Goal: Task Accomplishment & Management: Use online tool/utility

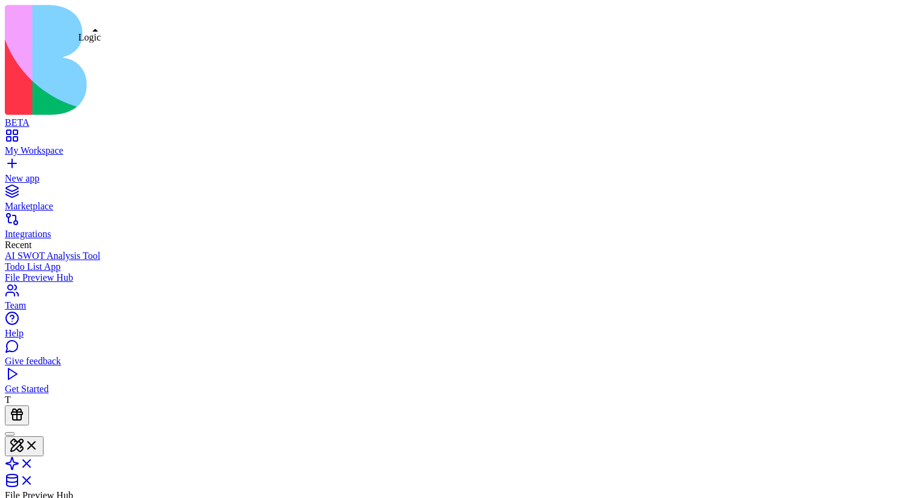
click at [34, 462] on link at bounding box center [19, 467] width 29 height 10
click at [34, 476] on link at bounding box center [19, 481] width 29 height 10
click at [34, 442] on link at bounding box center [19, 447] width 29 height 10
click at [34, 462] on link at bounding box center [19, 467] width 29 height 10
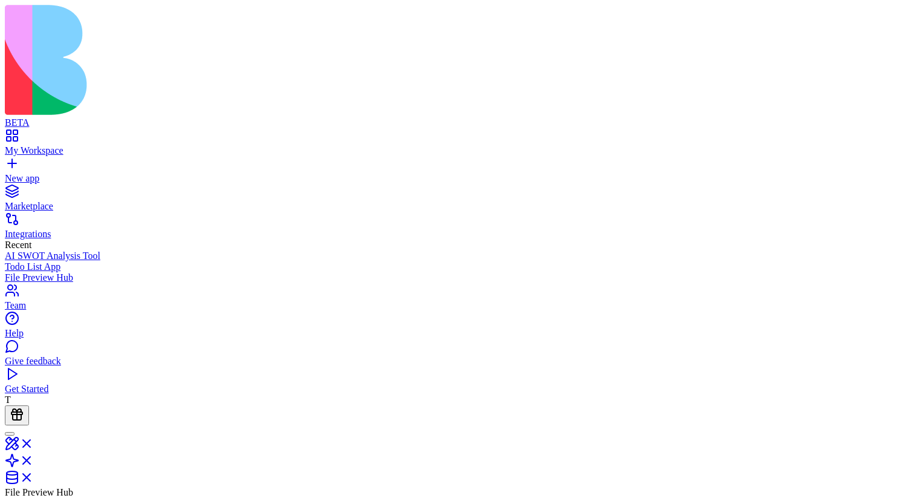
click at [34, 459] on link at bounding box center [19, 464] width 29 height 10
click at [34, 442] on link at bounding box center [19, 447] width 29 height 10
click at [34, 479] on link at bounding box center [19, 484] width 29 height 10
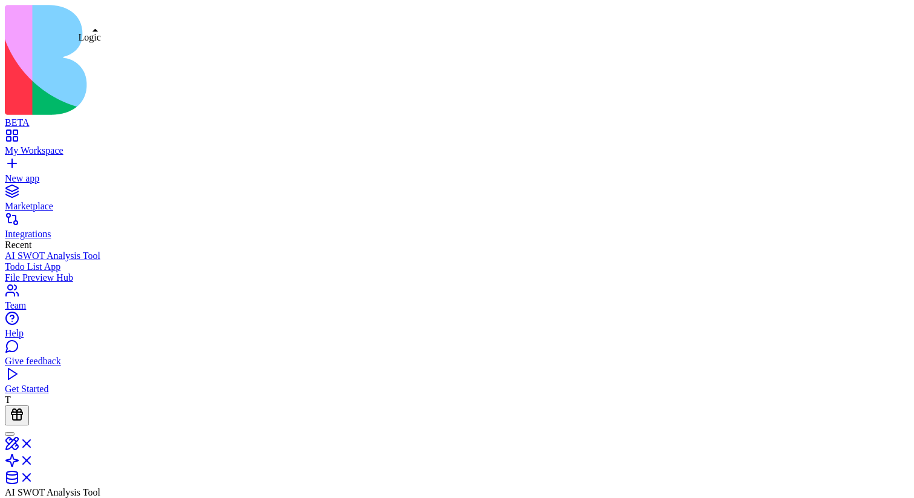
click at [34, 459] on link at bounding box center [19, 464] width 29 height 10
click at [34, 442] on link at bounding box center [19, 447] width 29 height 10
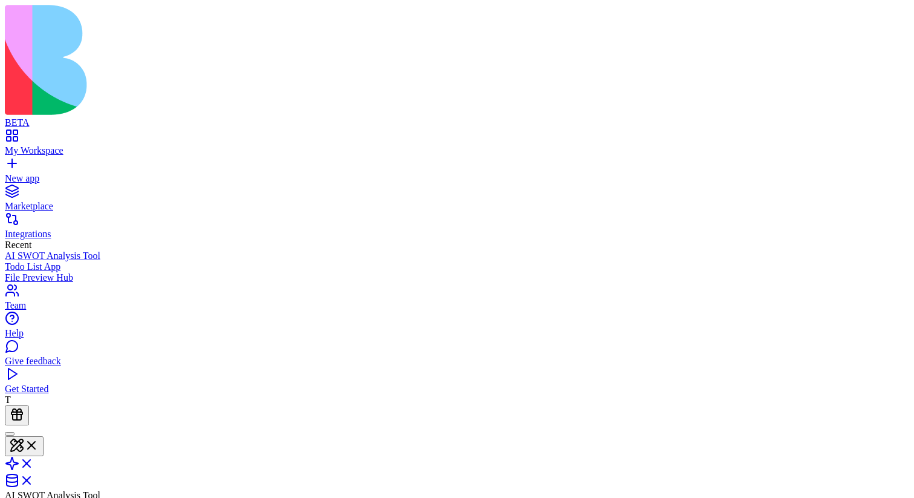
click at [34, 462] on link at bounding box center [19, 467] width 29 height 10
click at [34, 476] on link at bounding box center [19, 481] width 29 height 10
